Goal: Information Seeking & Learning: Find specific page/section

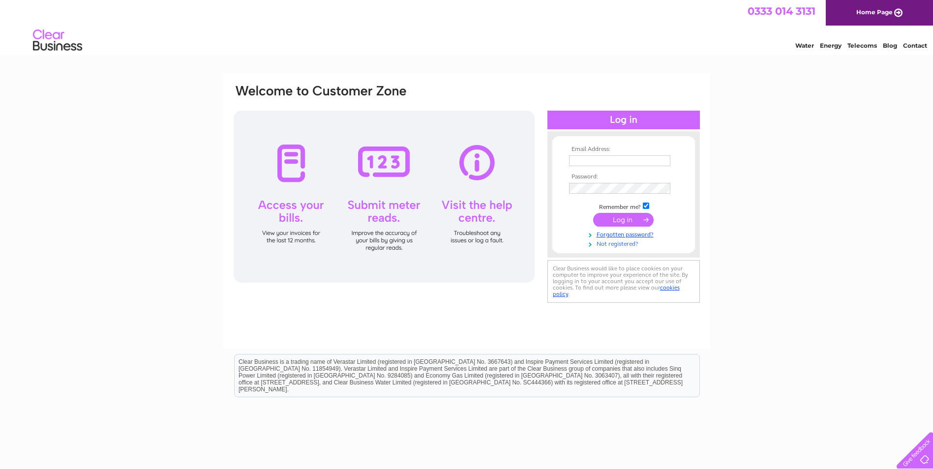
click at [604, 245] on link "Not registered?" at bounding box center [625, 243] width 112 height 9
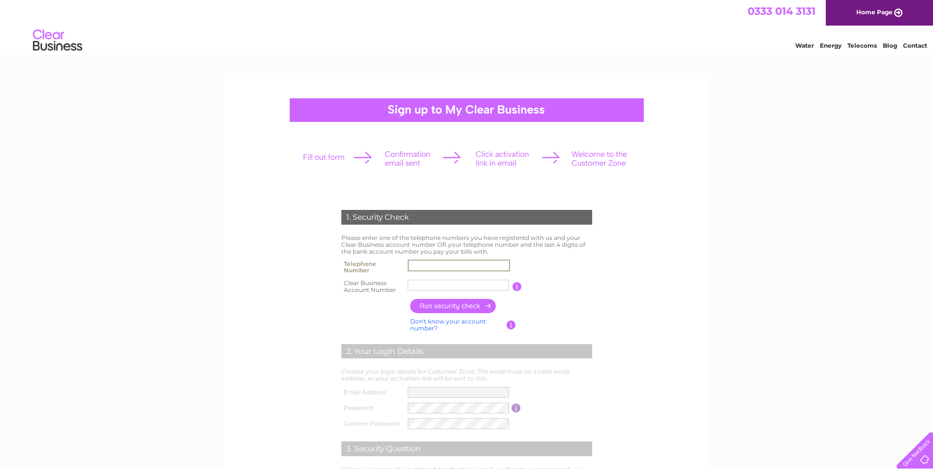
click at [430, 264] on input "text" at bounding box center [459, 266] width 102 height 12
type input "01467621907"
click at [429, 284] on input "text" at bounding box center [458, 285] width 101 height 11
type input "952370"
click at [462, 305] on input "button" at bounding box center [453, 306] width 87 height 14
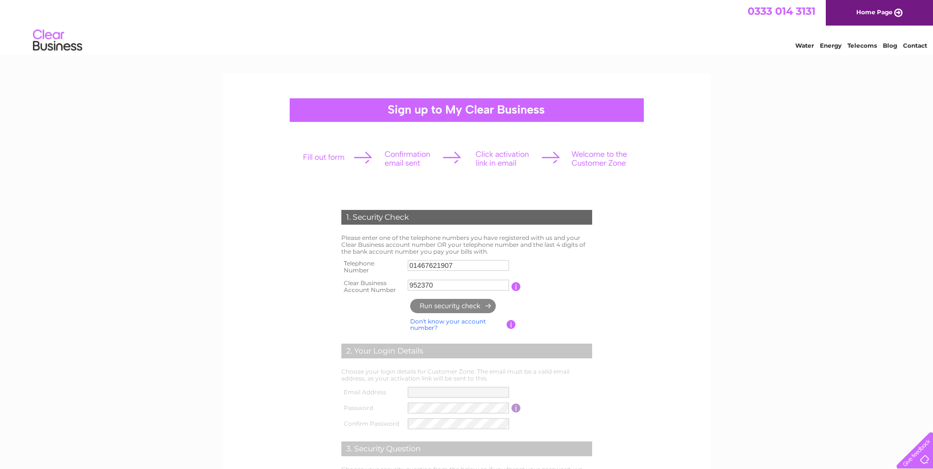
type input "**********"
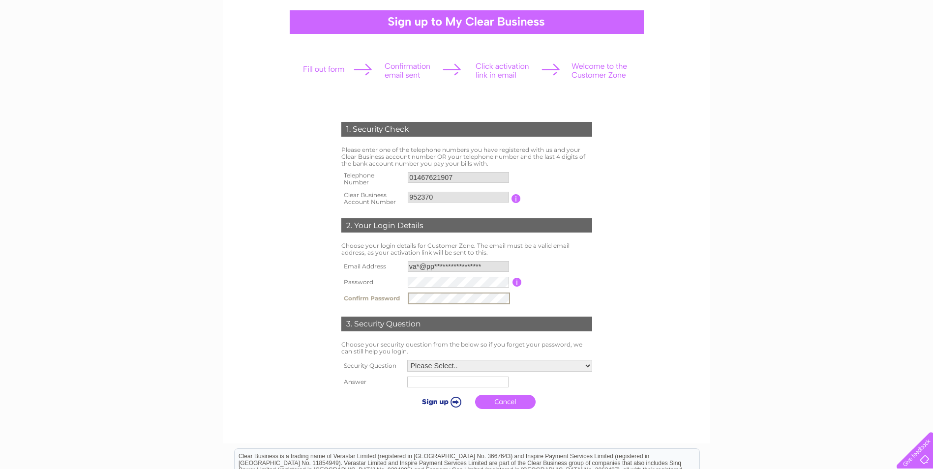
scroll to position [98, 0]
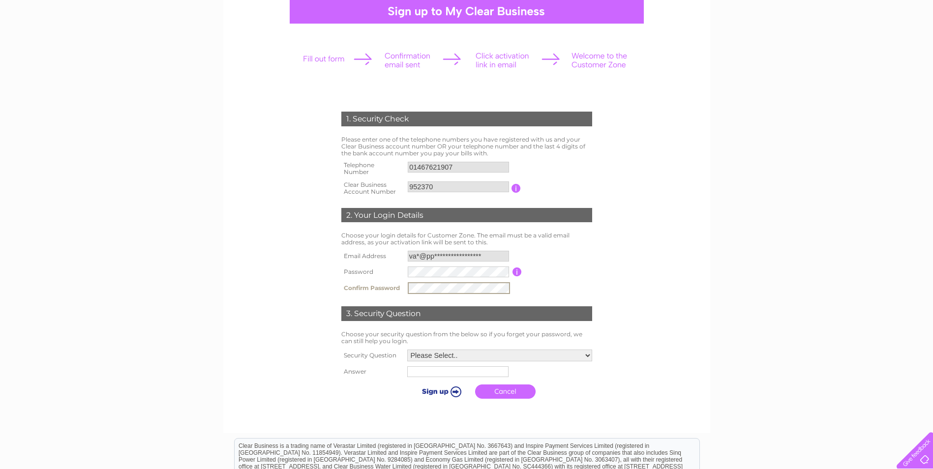
click at [587, 355] on select "Please Select.. In what town or city was your first job? In what town or city d…" at bounding box center [499, 356] width 185 height 12
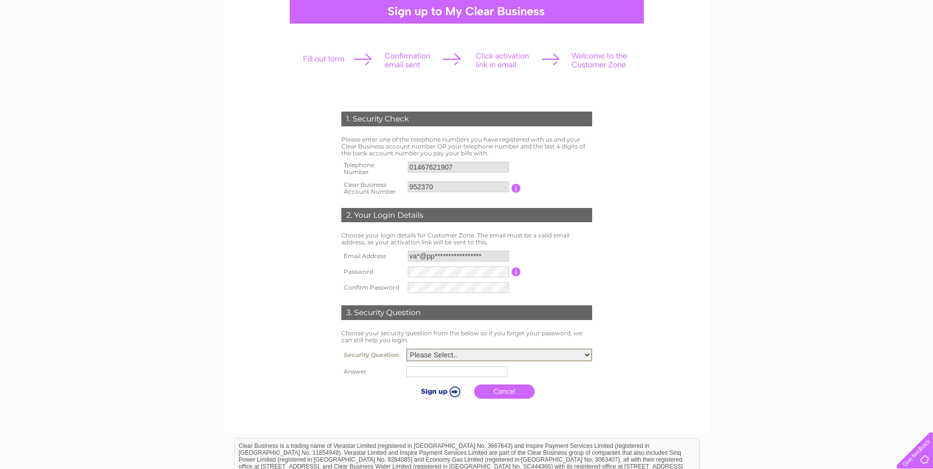
select select "5"
click at [406, 349] on select "Please Select.. In what town or city was your first job? In what town or city d…" at bounding box center [499, 355] width 186 height 13
click at [431, 372] on input "text" at bounding box center [456, 372] width 101 height 11
type input "Holly"
click at [439, 392] on input "submit" at bounding box center [440, 392] width 61 height 14
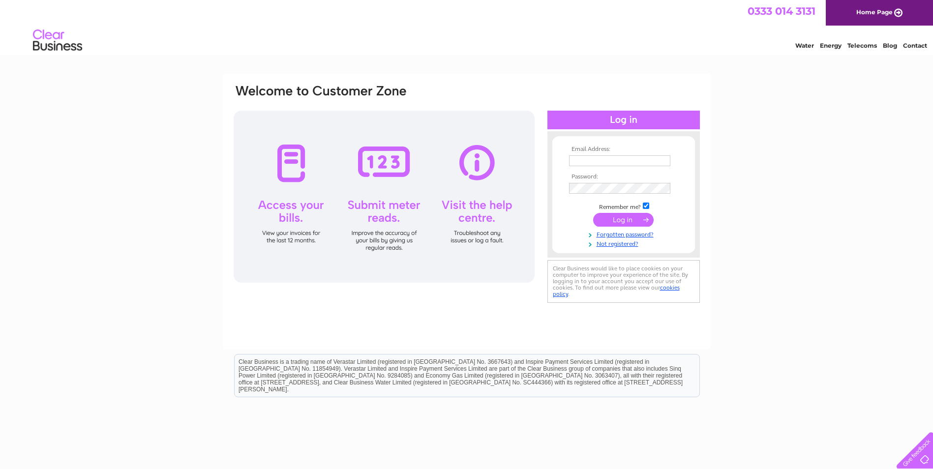
click at [598, 161] on input "text" at bounding box center [619, 160] width 101 height 11
type input "val@ppsglassfibre.co.uk"
click at [629, 222] on input "submit" at bounding box center [623, 221] width 61 height 14
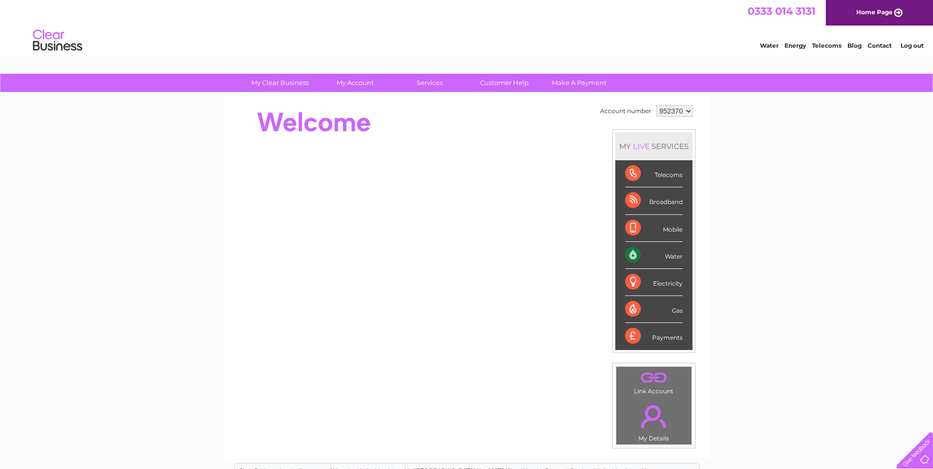
click at [635, 254] on div "Water" at bounding box center [654, 255] width 58 height 27
click at [674, 257] on div "Water" at bounding box center [654, 255] width 58 height 27
click at [630, 257] on div "Water" at bounding box center [654, 255] width 58 height 27
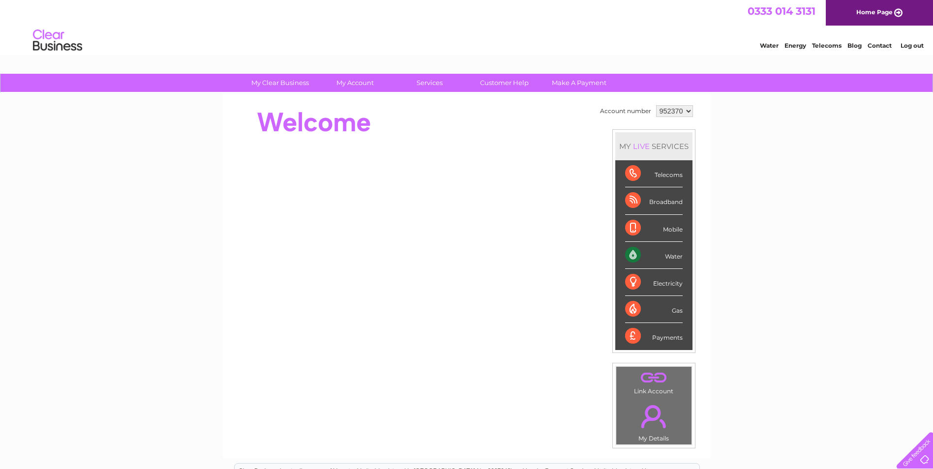
click at [800, 250] on div "My Clear Business Login Details My Details My Preferences Link Account My Accou…" at bounding box center [466, 350] width 933 height 553
click at [631, 256] on div "Water" at bounding box center [654, 255] width 58 height 27
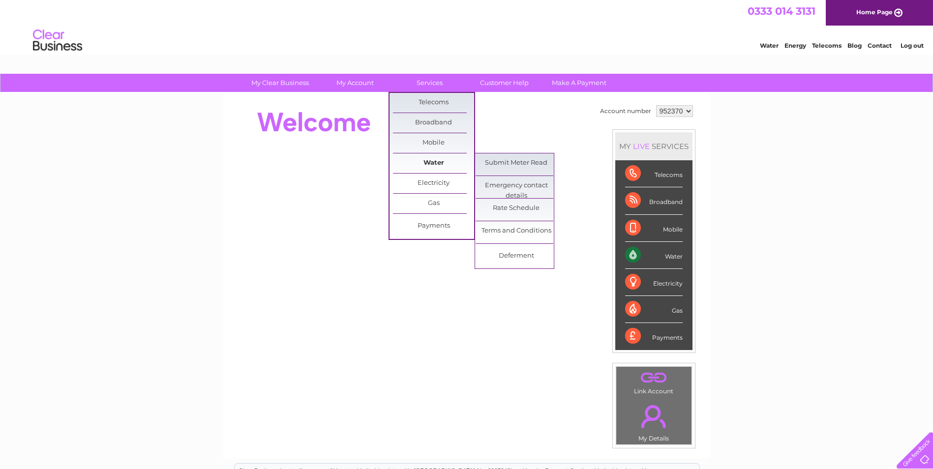
click at [432, 163] on link "Water" at bounding box center [433, 164] width 81 height 20
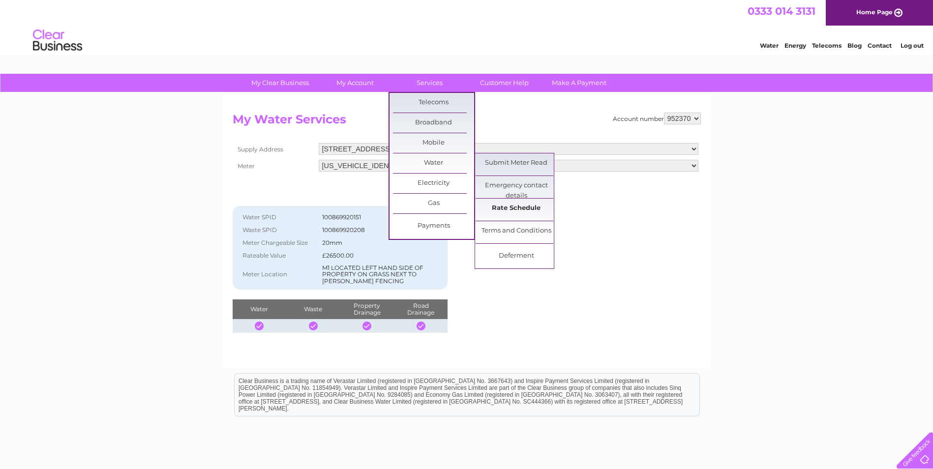
click at [515, 205] on link "Rate Schedule" at bounding box center [516, 209] width 81 height 20
